Goal: Transaction & Acquisition: Subscribe to service/newsletter

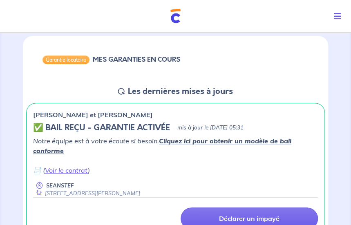
scroll to position [82, 0]
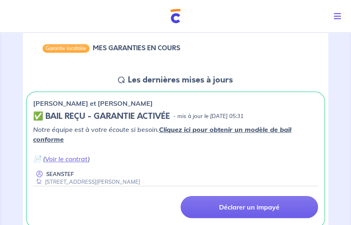
click at [335, 16] on icon "Toggle navigation" at bounding box center [337, 16] width 7 height 8
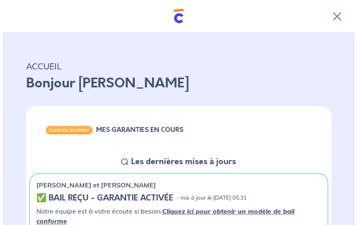
scroll to position [0, 0]
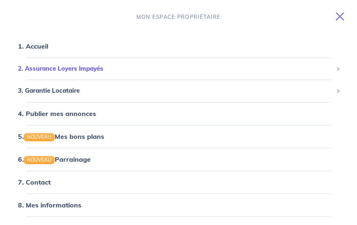
click at [68, 69] on span "2. Assurance Loyers Impayés" at bounding box center [175, 68] width 315 height 9
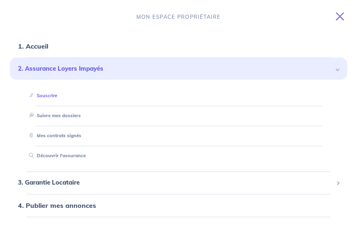
click at [50, 95] on link "Souscrire" at bounding box center [41, 96] width 31 height 6
click at [46, 97] on link "Souscrire" at bounding box center [41, 96] width 31 height 6
click at [55, 98] on link "Souscrire" at bounding box center [41, 96] width 31 height 6
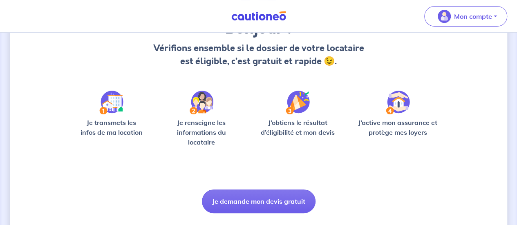
scroll to position [103, 0]
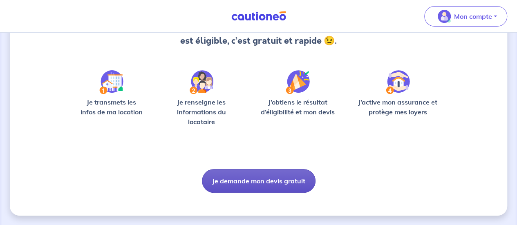
click at [231, 181] on button "Je demande mon devis gratuit" at bounding box center [259, 181] width 114 height 24
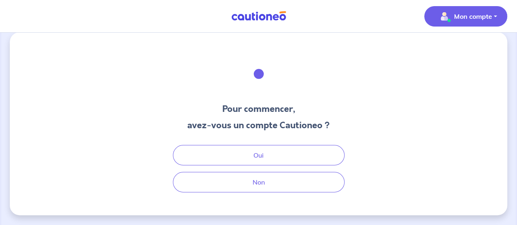
scroll to position [9, 0]
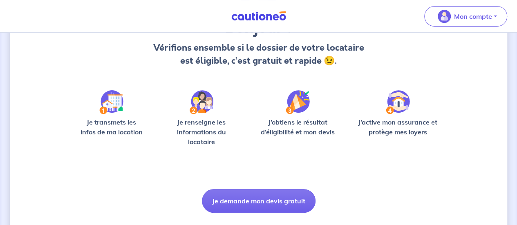
scroll to position [103, 0]
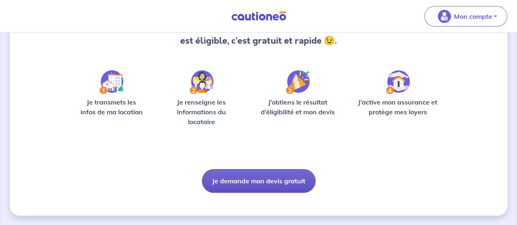
click at [263, 187] on button "Je demande mon devis gratuit" at bounding box center [259, 181] width 114 height 24
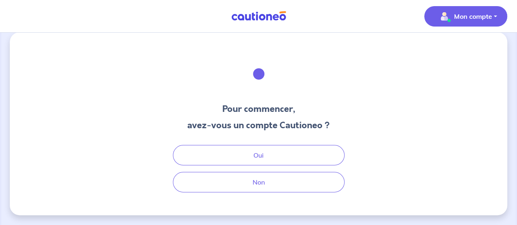
scroll to position [9, 0]
